Goal: Task Accomplishment & Management: Use online tool/utility

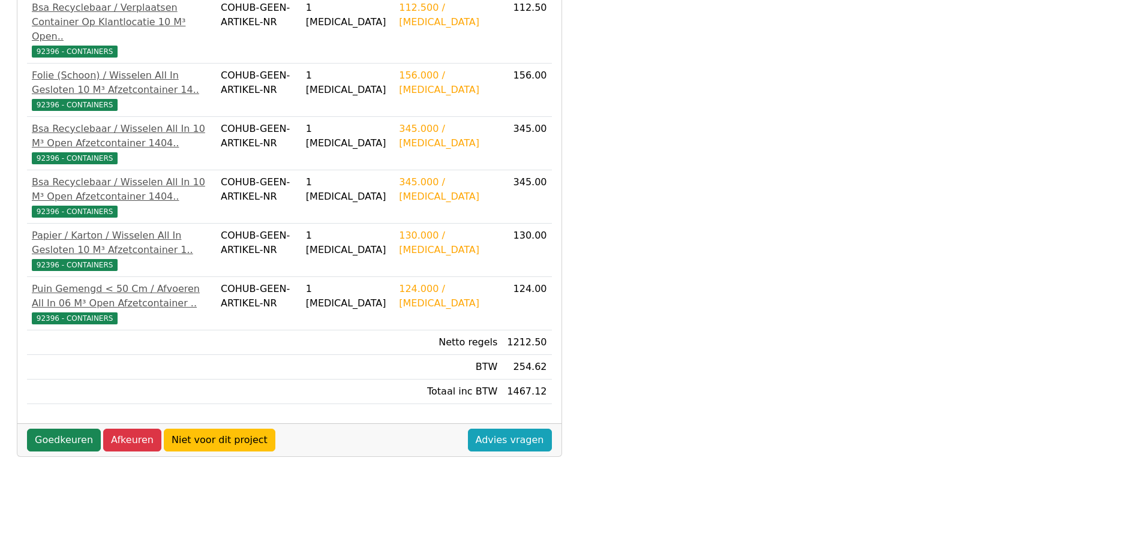
scroll to position [300, 0]
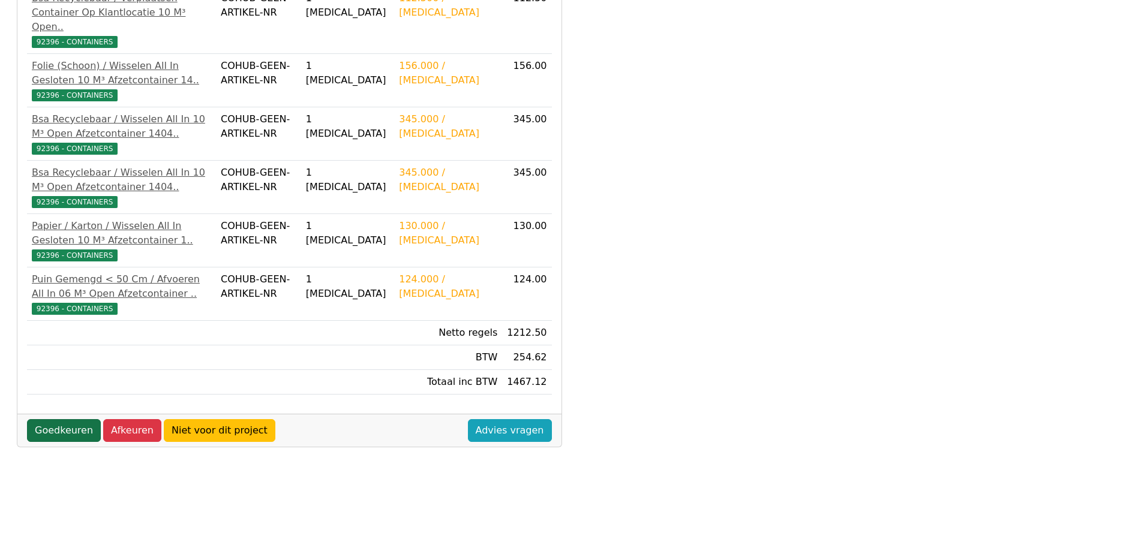
click at [64, 431] on link "Goedkeuren" at bounding box center [64, 430] width 74 height 23
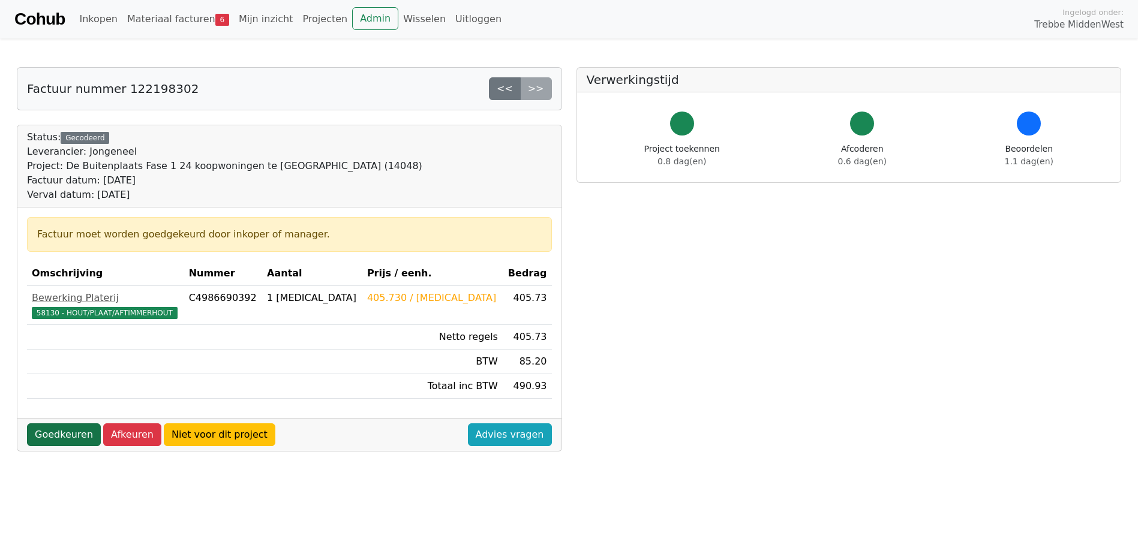
click at [65, 437] on link "Goedkeuren" at bounding box center [64, 434] width 74 height 23
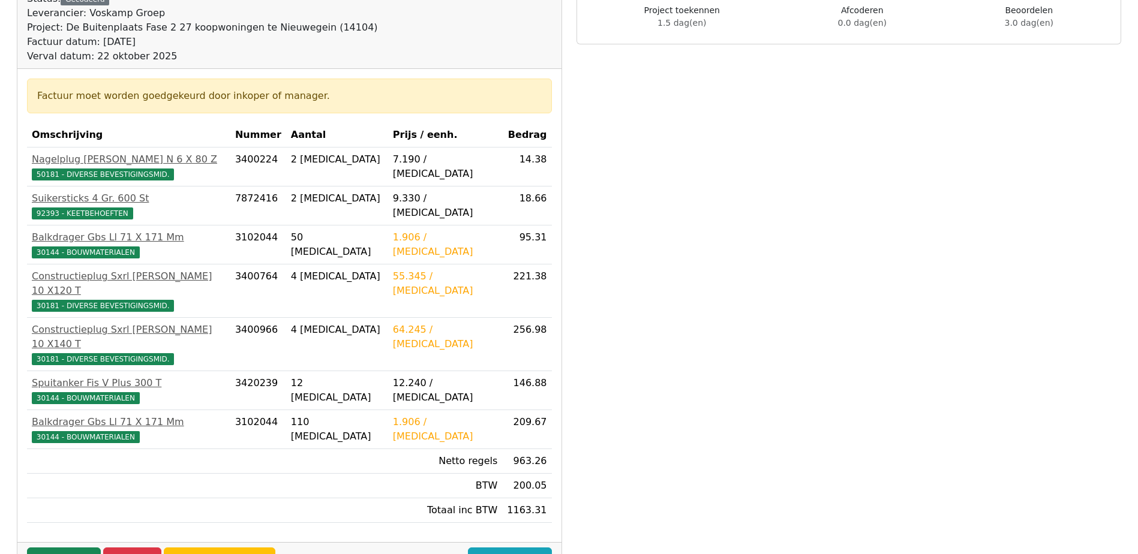
scroll to position [180, 0]
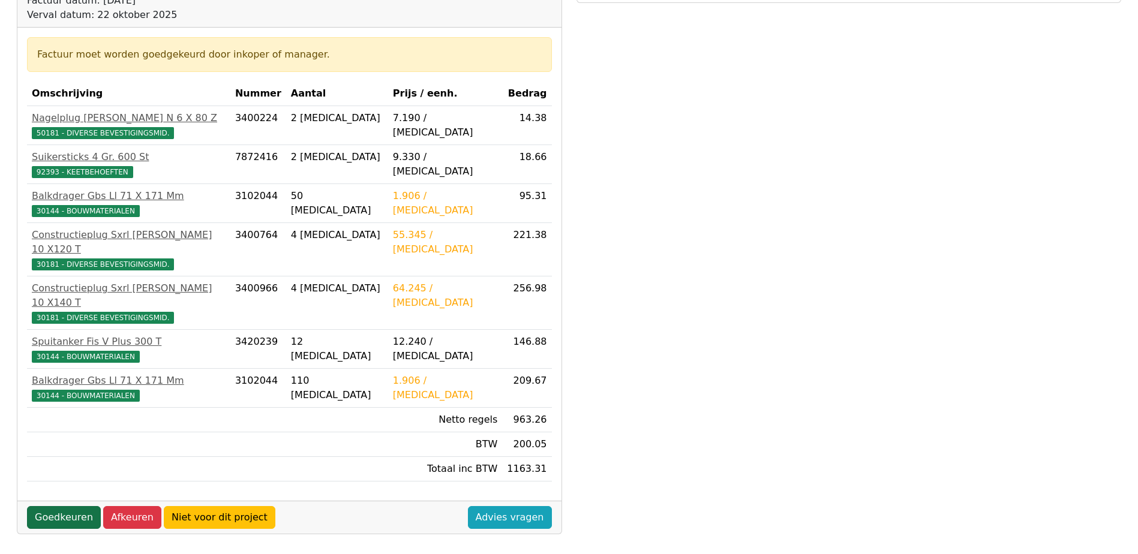
click at [62, 506] on link "Goedkeuren" at bounding box center [64, 517] width 74 height 23
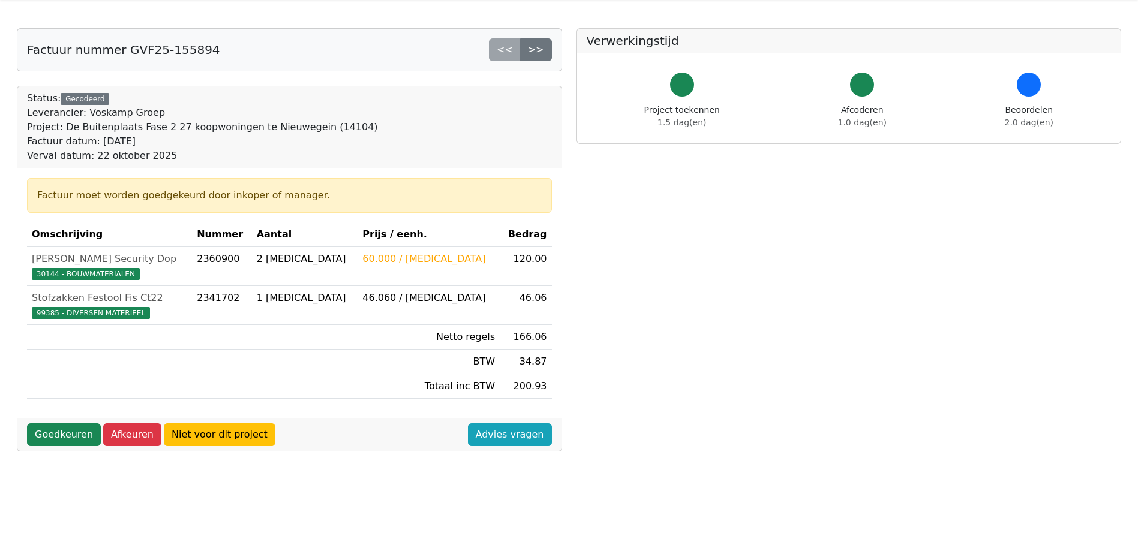
scroll to position [60, 0]
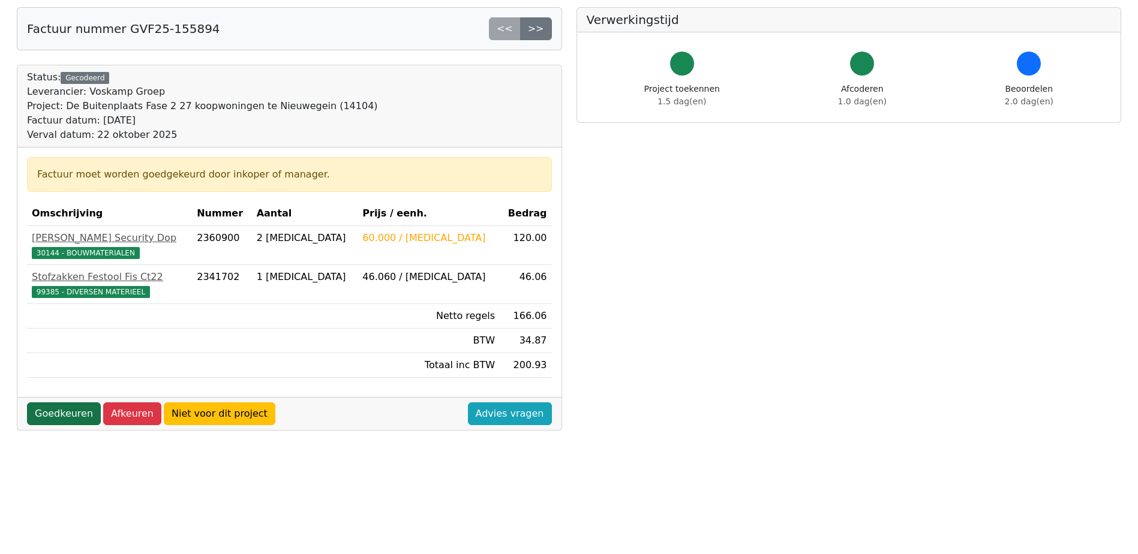
click at [65, 414] on link "Goedkeuren" at bounding box center [64, 413] width 74 height 23
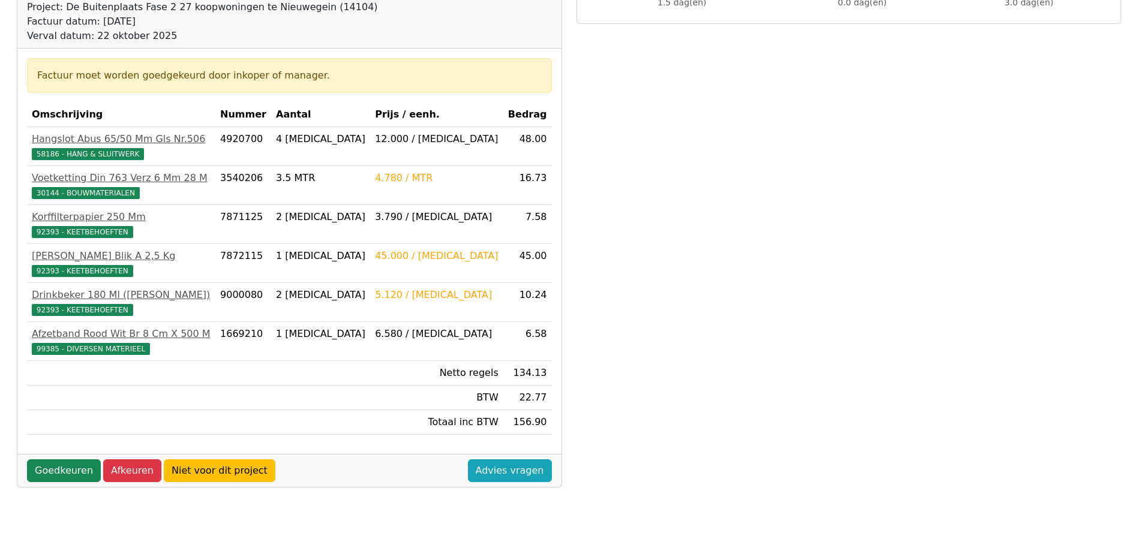
scroll to position [180, 0]
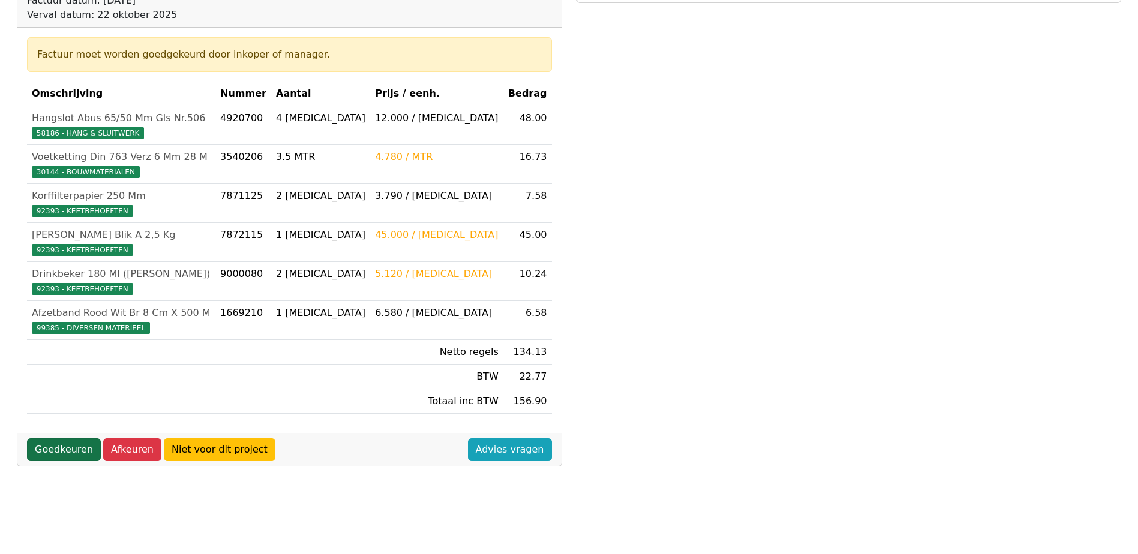
click at [61, 452] on link "Goedkeuren" at bounding box center [64, 449] width 74 height 23
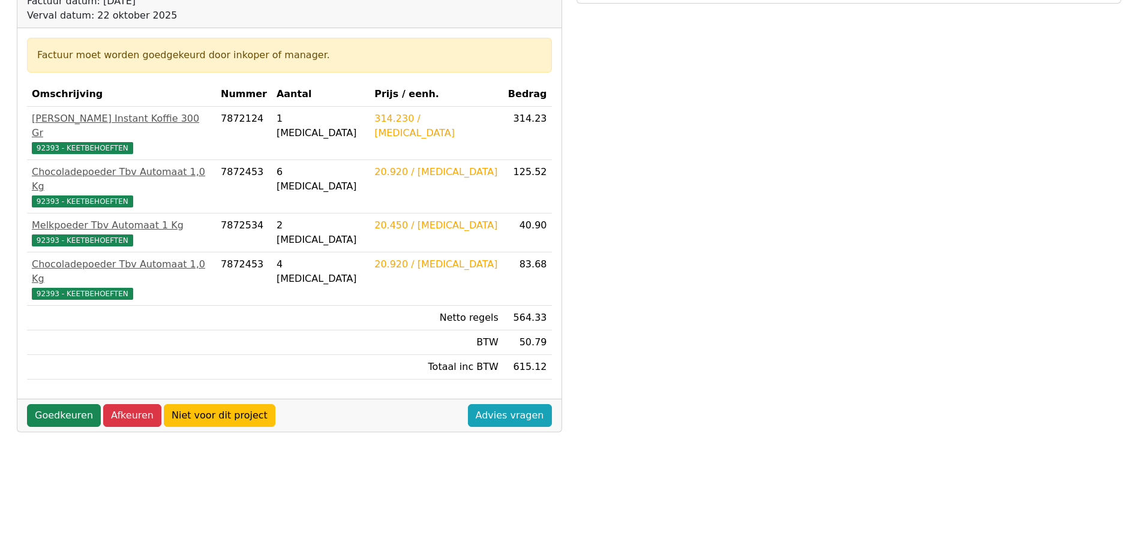
scroll to position [180, 0]
click at [68, 404] on link "Goedkeuren" at bounding box center [64, 415] width 74 height 23
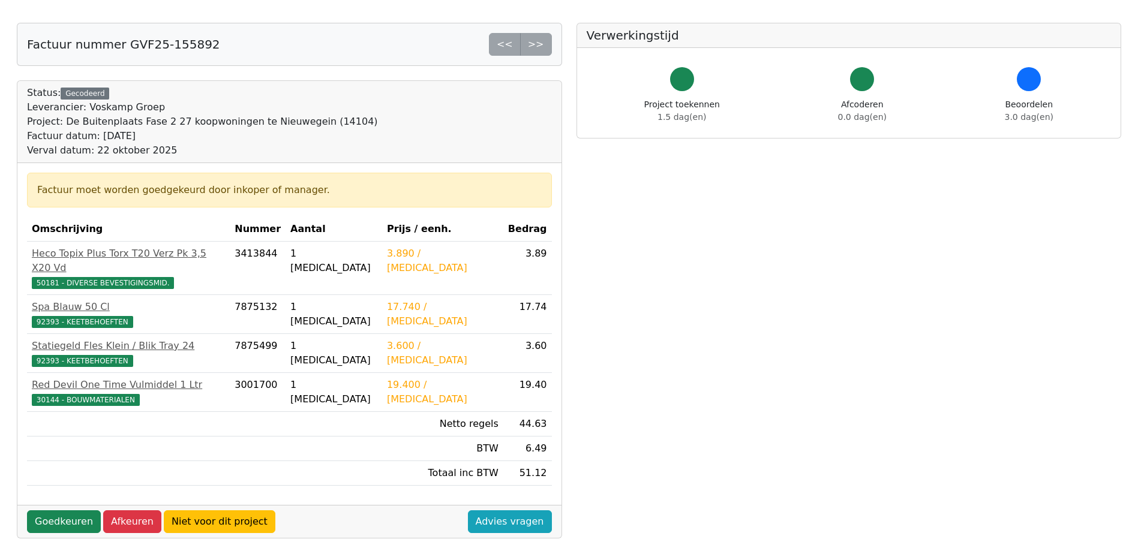
scroll to position [120, 0]
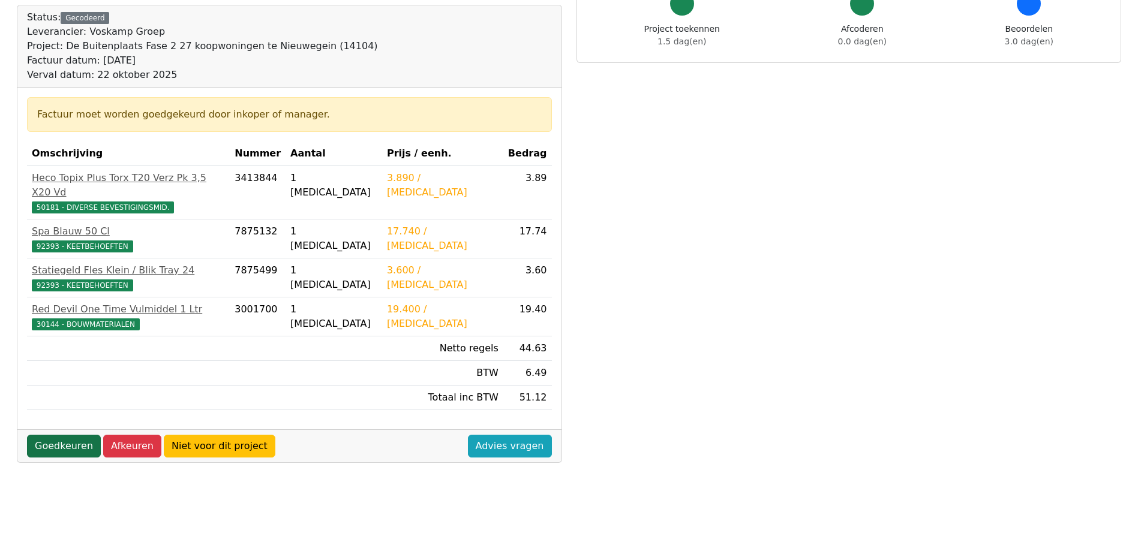
click at [66, 435] on link "Goedkeuren" at bounding box center [64, 446] width 74 height 23
